Goal: Transaction & Acquisition: Purchase product/service

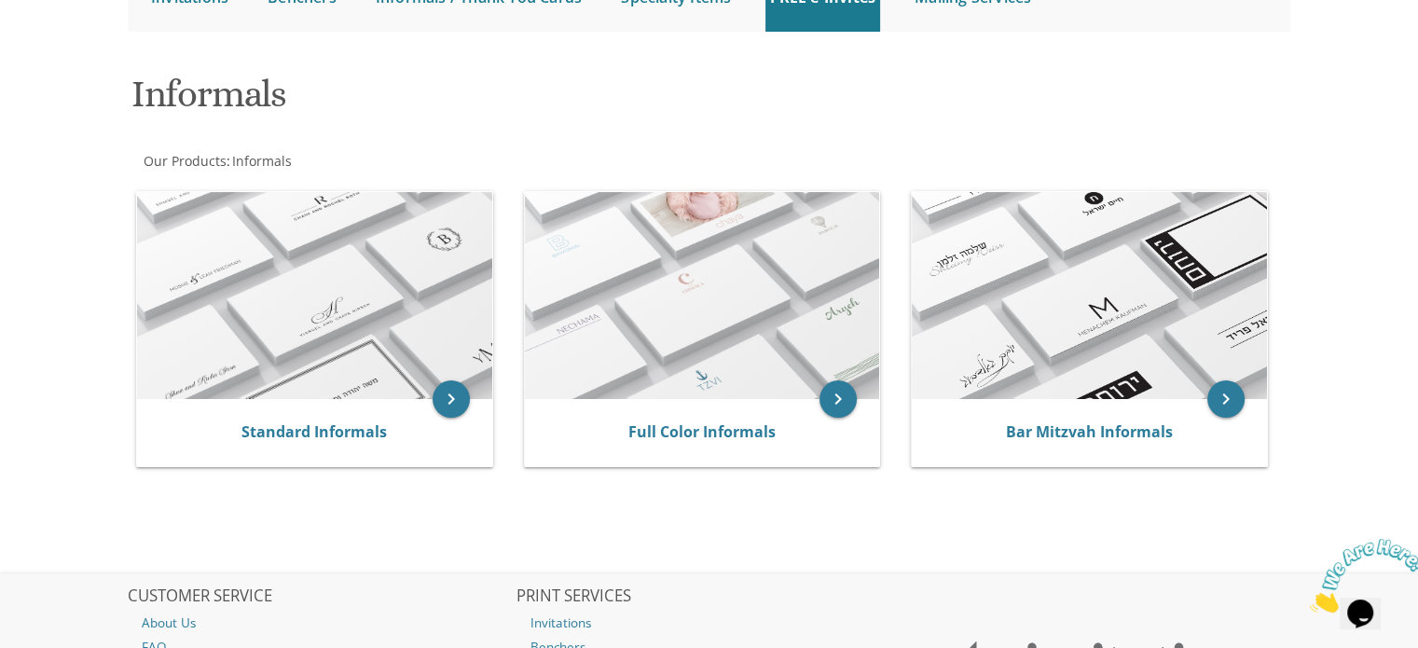
scroll to position [230, 0]
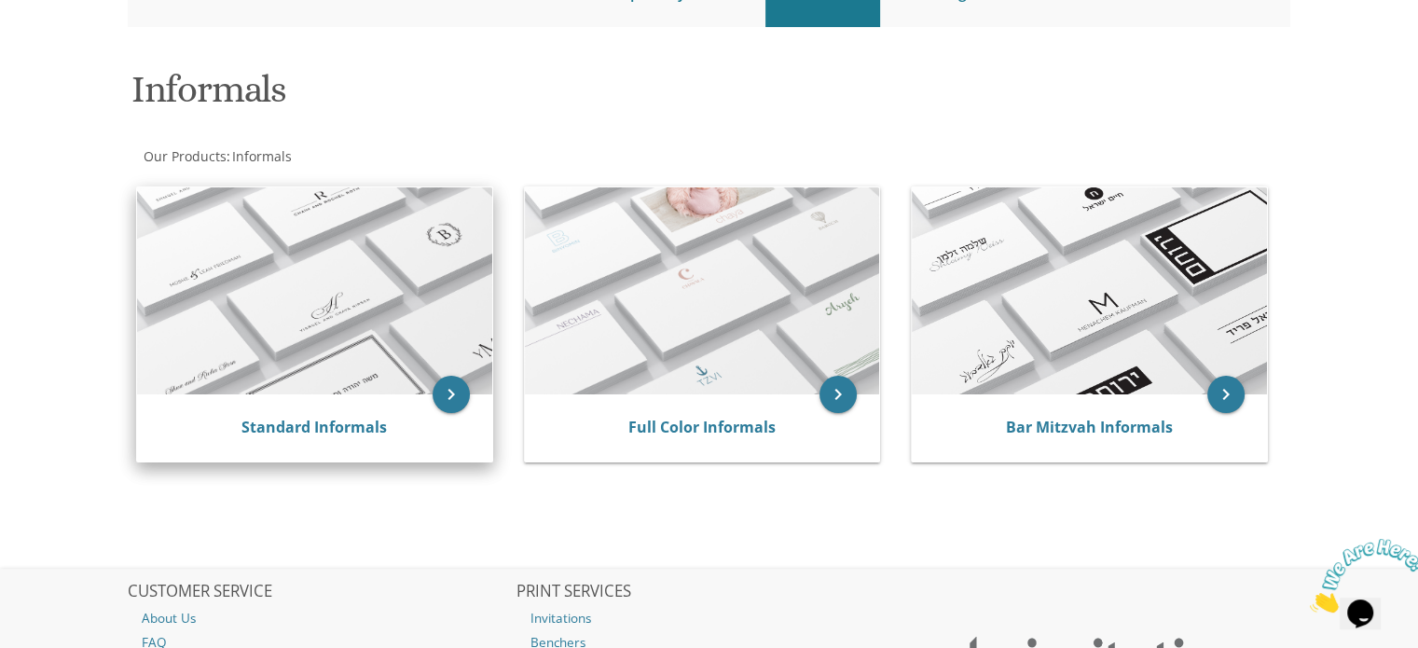
click at [294, 324] on img at bounding box center [314, 290] width 355 height 207
click at [460, 391] on icon "keyboard_arrow_right" at bounding box center [451, 394] width 37 height 37
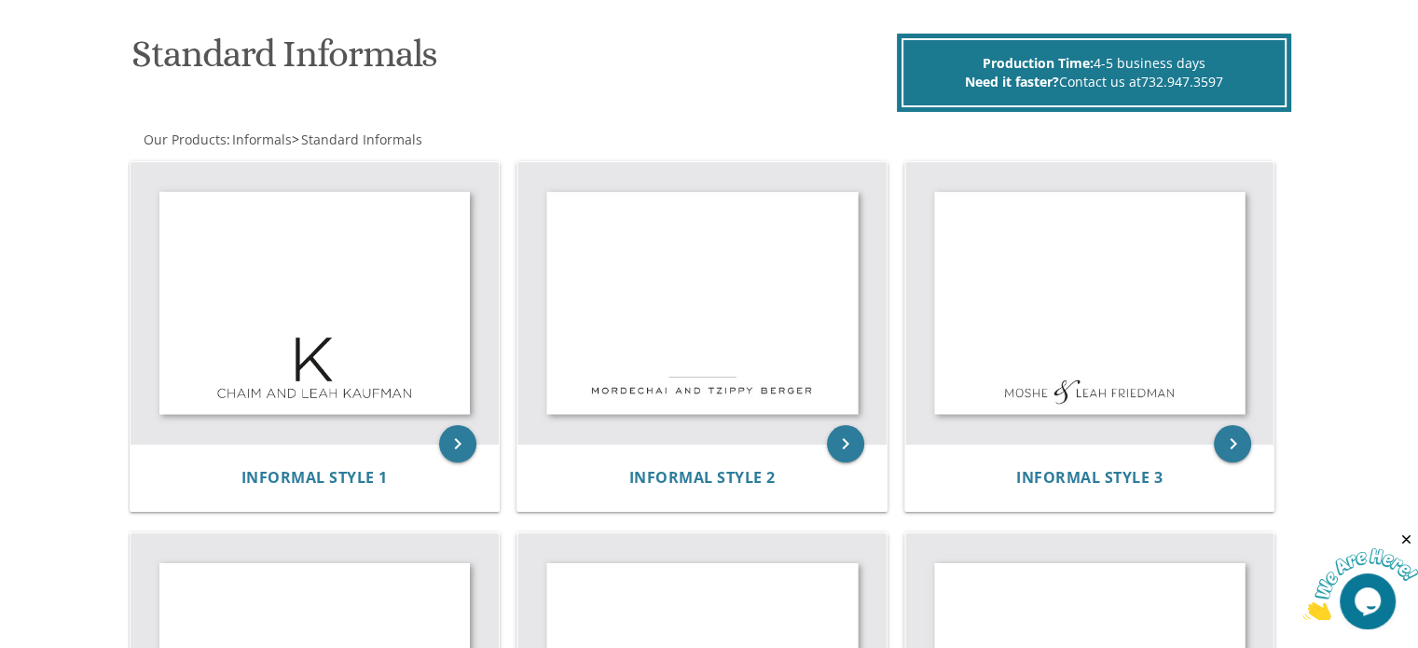
scroll to position [236, 0]
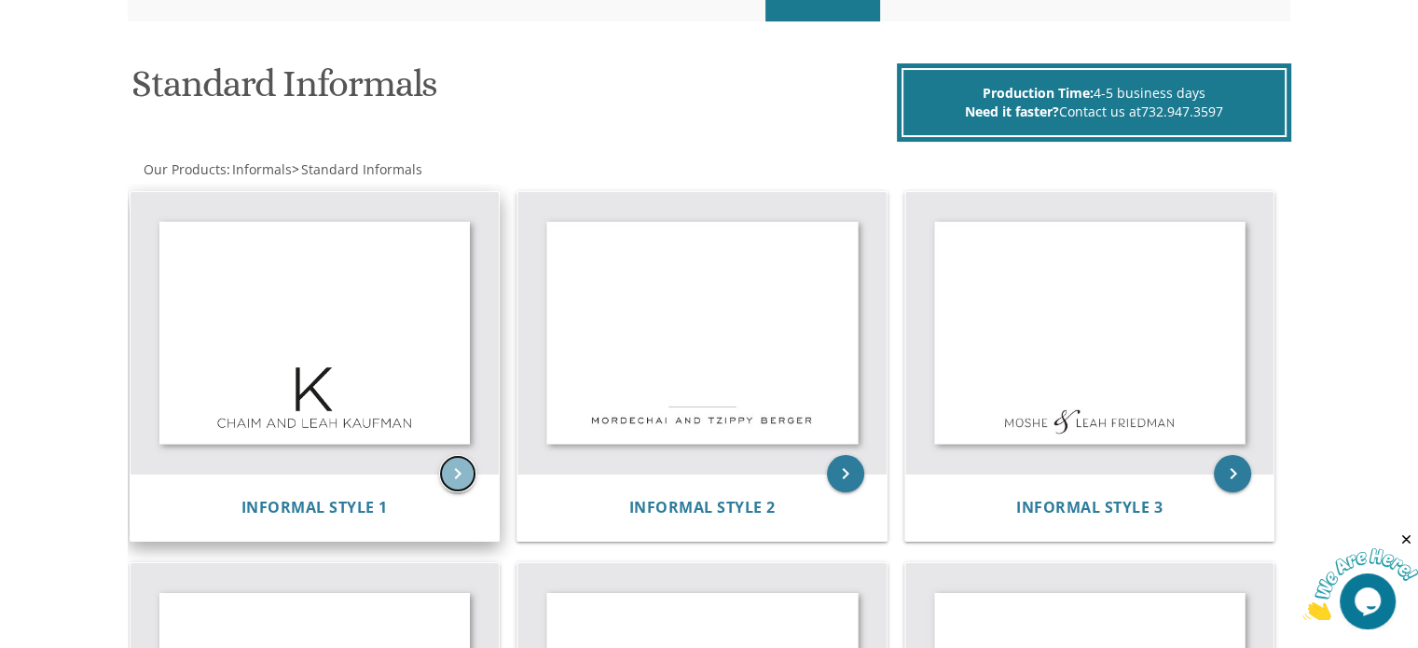
click at [462, 466] on icon "keyboard_arrow_right" at bounding box center [457, 473] width 37 height 37
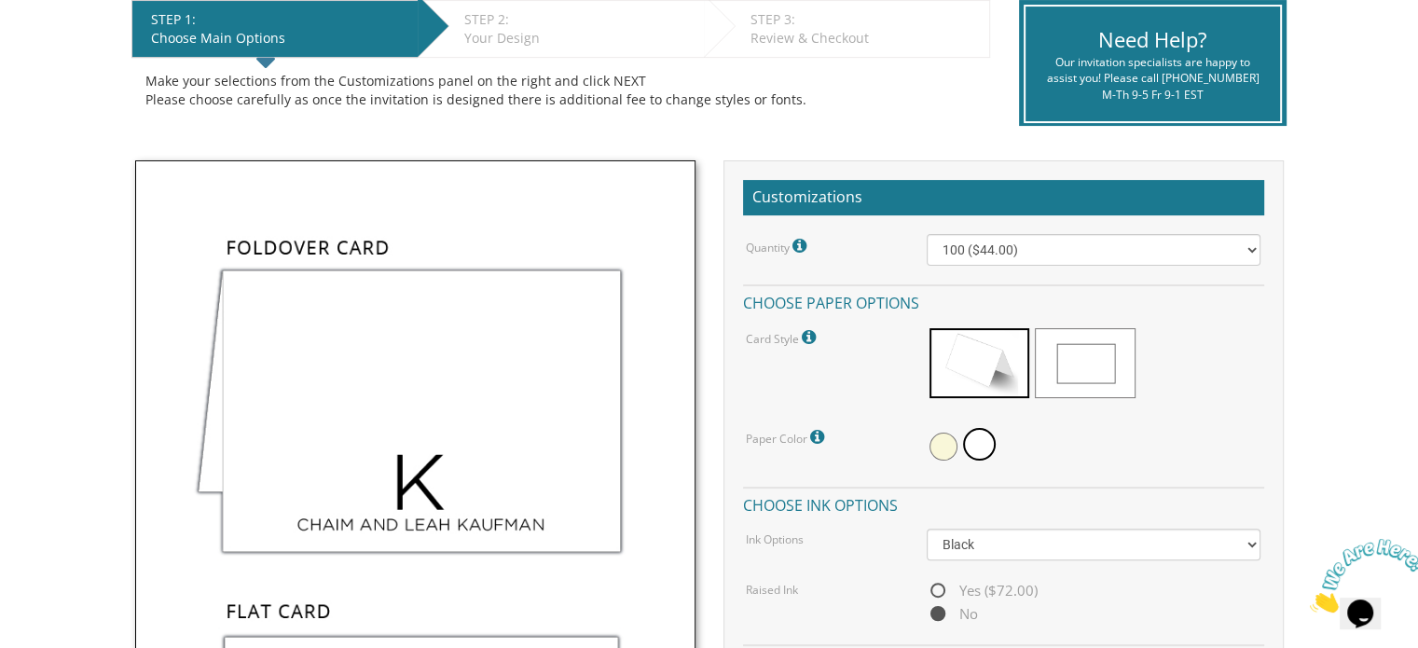
scroll to position [370, 0]
